Goal: Task Accomplishment & Management: Use online tool/utility

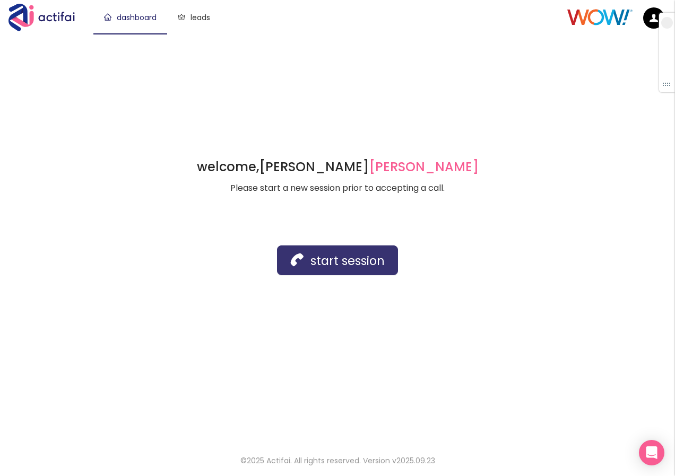
click at [311, 258] on button "start session" at bounding box center [337, 261] width 121 height 30
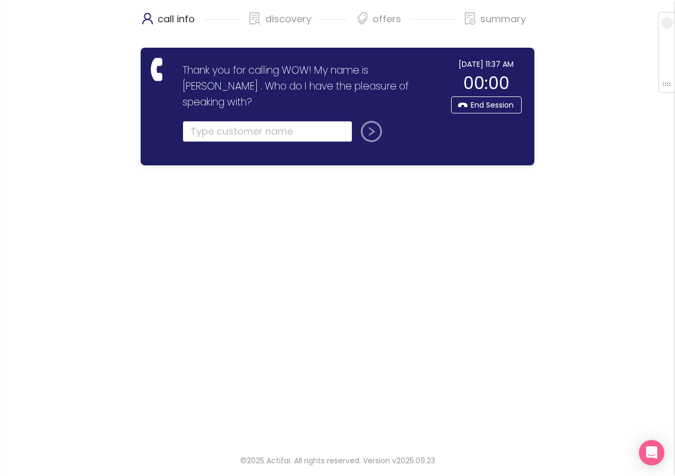
click at [208, 121] on input "text" at bounding box center [267, 131] width 170 height 21
type input "[STREET_ADDRESS][PERSON_NAME]"
click at [363, 121] on button "submit" at bounding box center [368, 131] width 25 height 21
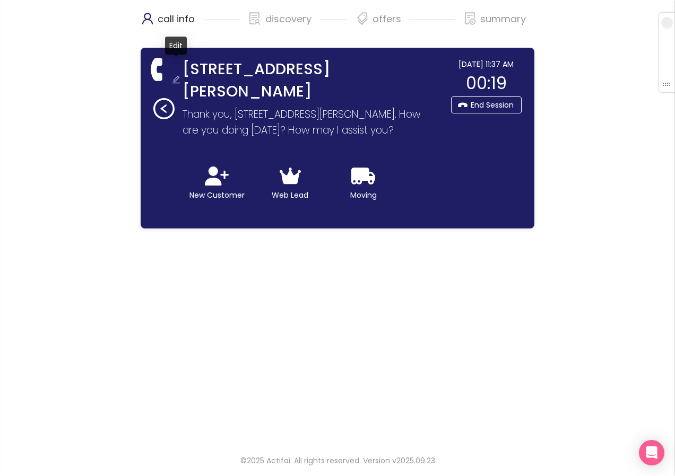
click at [177, 73] on button "button" at bounding box center [176, 81] width 17 height 17
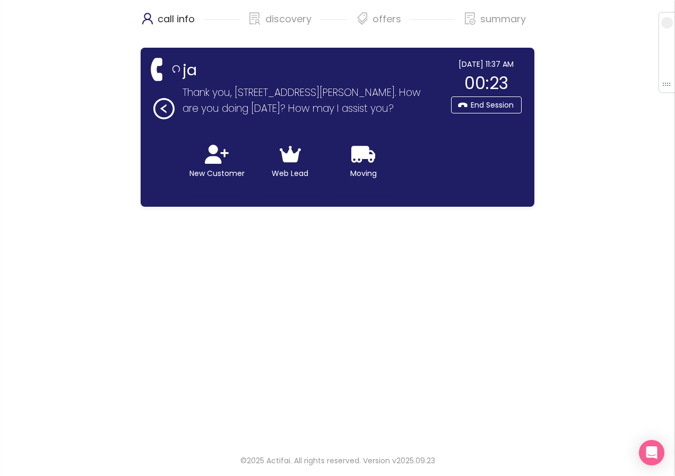
type input "j"
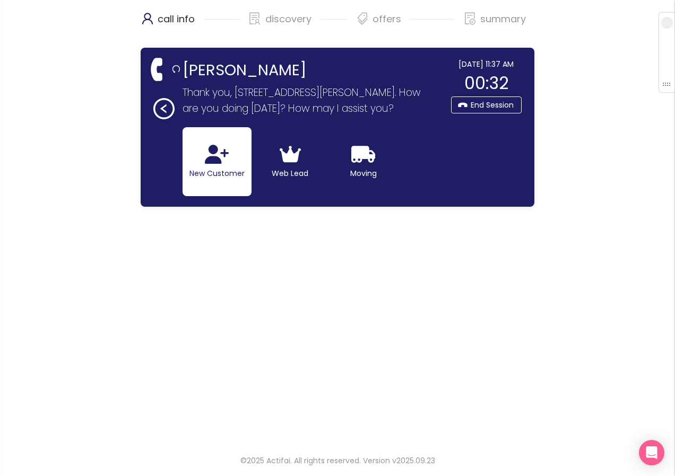
type input "[PERSON_NAME]"
click at [207, 163] on icon "button" at bounding box center [217, 154] width 24 height 19
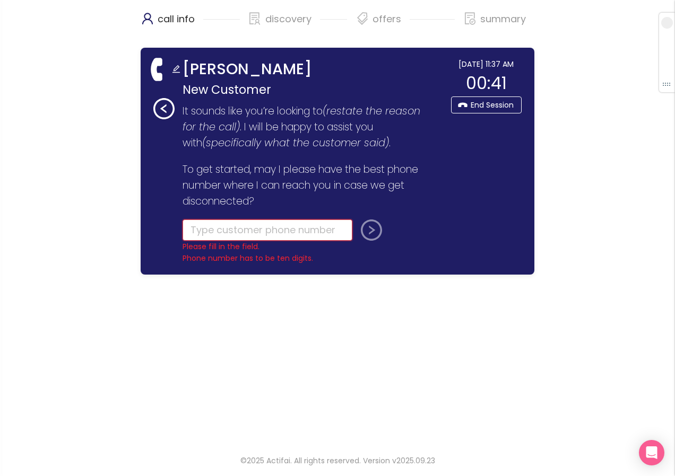
click at [255, 228] on input "tel" at bounding box center [267, 230] width 170 height 21
drag, startPoint x: 255, startPoint y: 228, endPoint x: 249, endPoint y: 232, distance: 8.0
type input "[PHONE_NUMBER]"
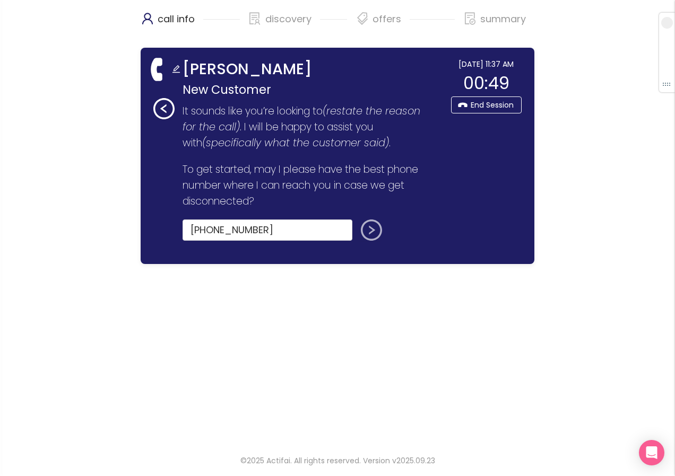
drag, startPoint x: 249, startPoint y: 232, endPoint x: 367, endPoint y: 225, distance: 118.5
click at [367, 225] on button "submit" at bounding box center [368, 230] width 25 height 21
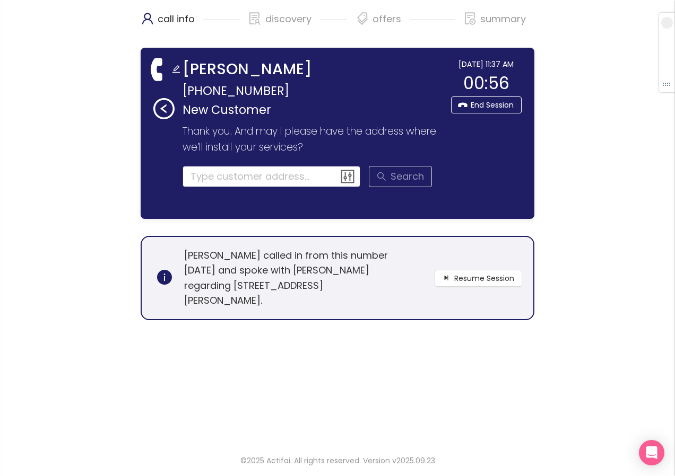
click at [219, 179] on input at bounding box center [271, 176] width 178 height 21
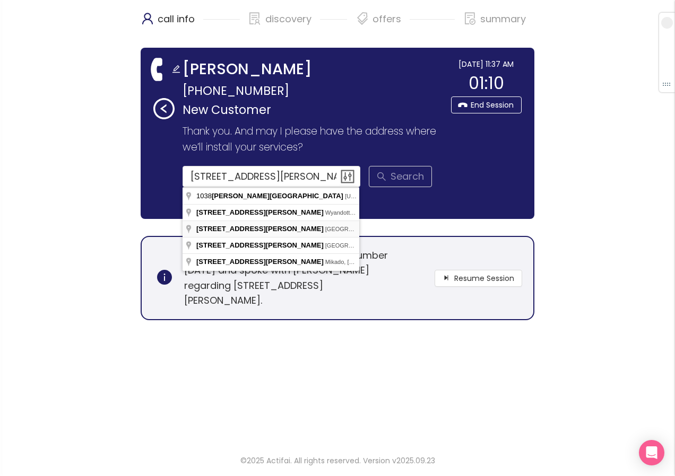
type input "[STREET_ADDRESS][PERSON_NAME]"
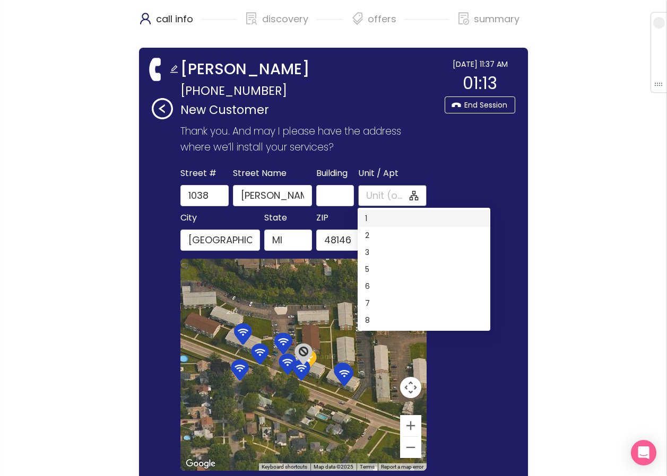
click at [367, 193] on input "Unit / Apt" at bounding box center [386, 195] width 41 height 15
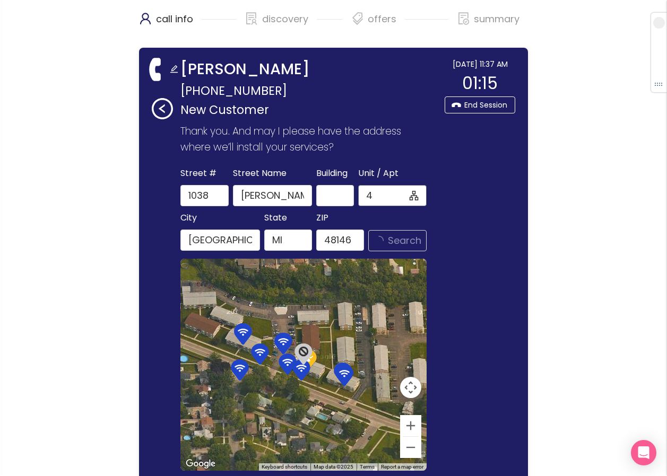
type input "4"
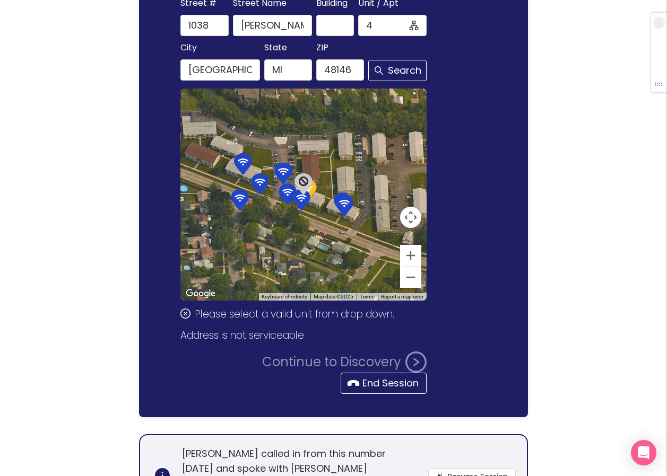
scroll to position [43, 0]
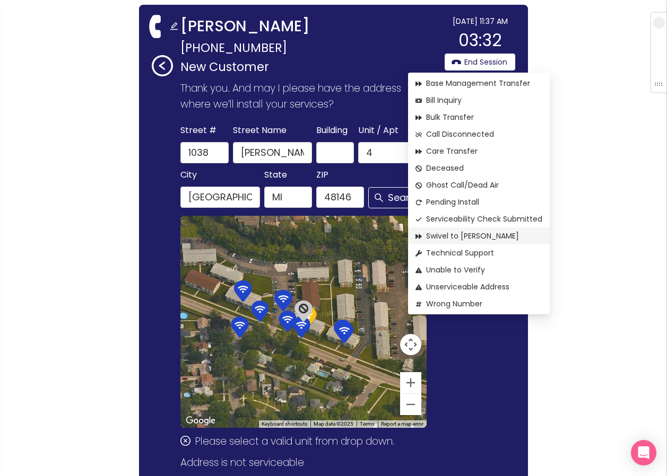
click at [446, 234] on span "Swivel to [PERSON_NAME]" at bounding box center [478, 236] width 127 height 12
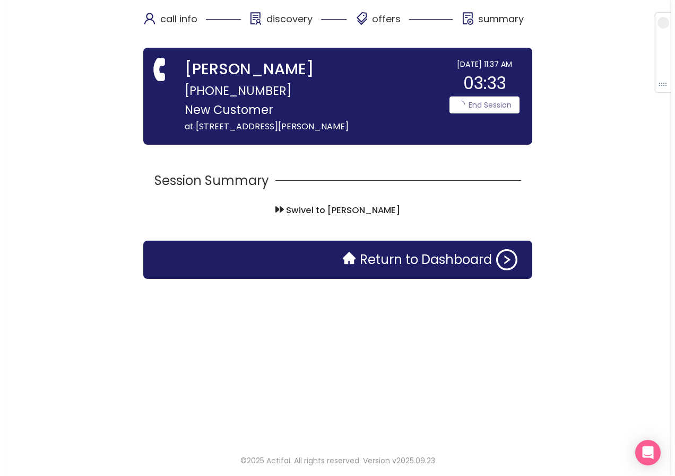
scroll to position [0, 0]
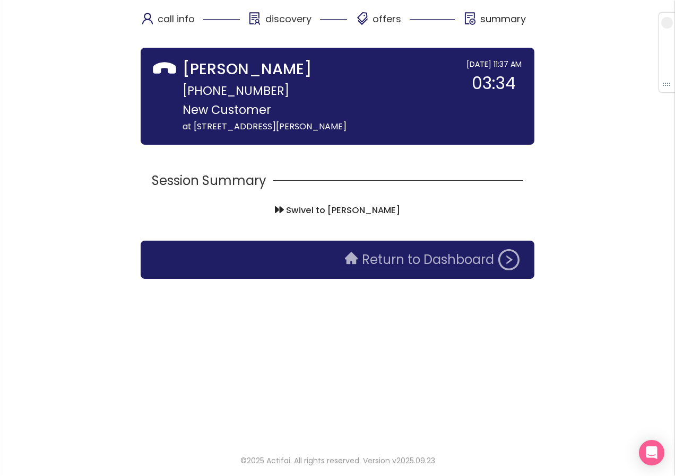
click at [409, 264] on button "Return to Dashboard" at bounding box center [431, 259] width 187 height 21
